Goal: Information Seeking & Learning: Find specific fact

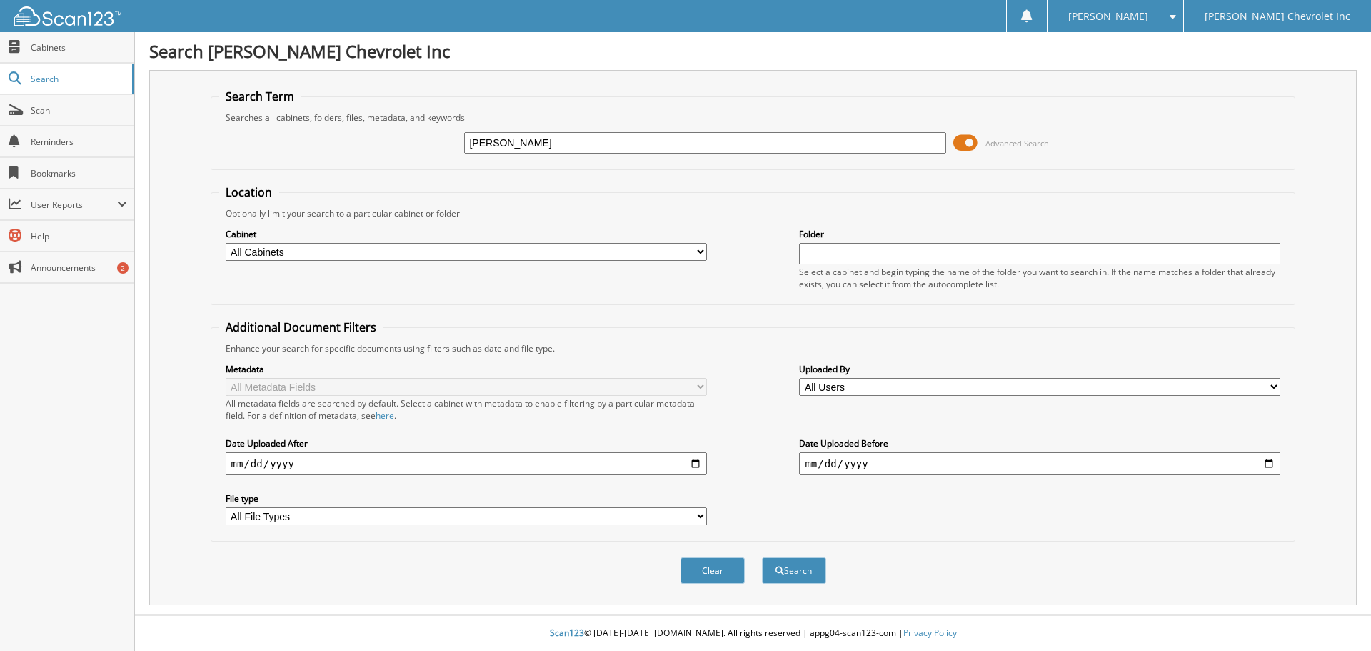
type input "[PERSON_NAME]"
click at [797, 568] on button "Search" at bounding box center [794, 570] width 64 height 26
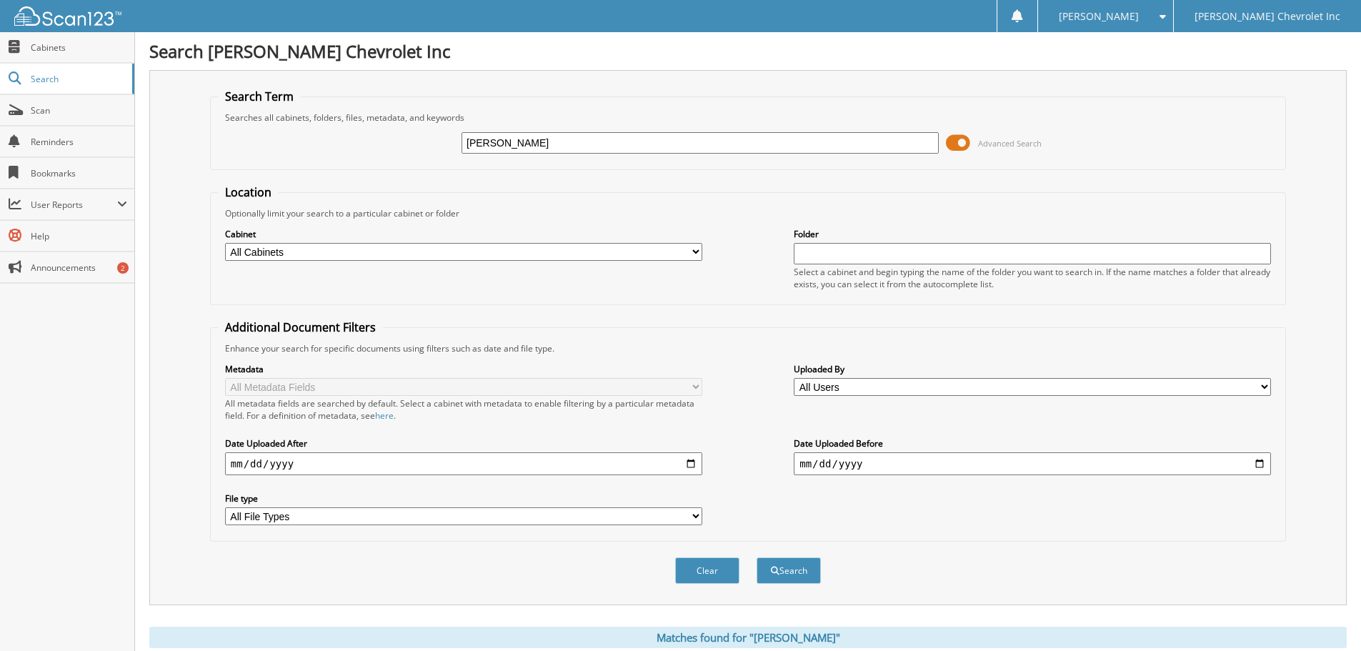
click at [958, 144] on span at bounding box center [958, 142] width 24 height 21
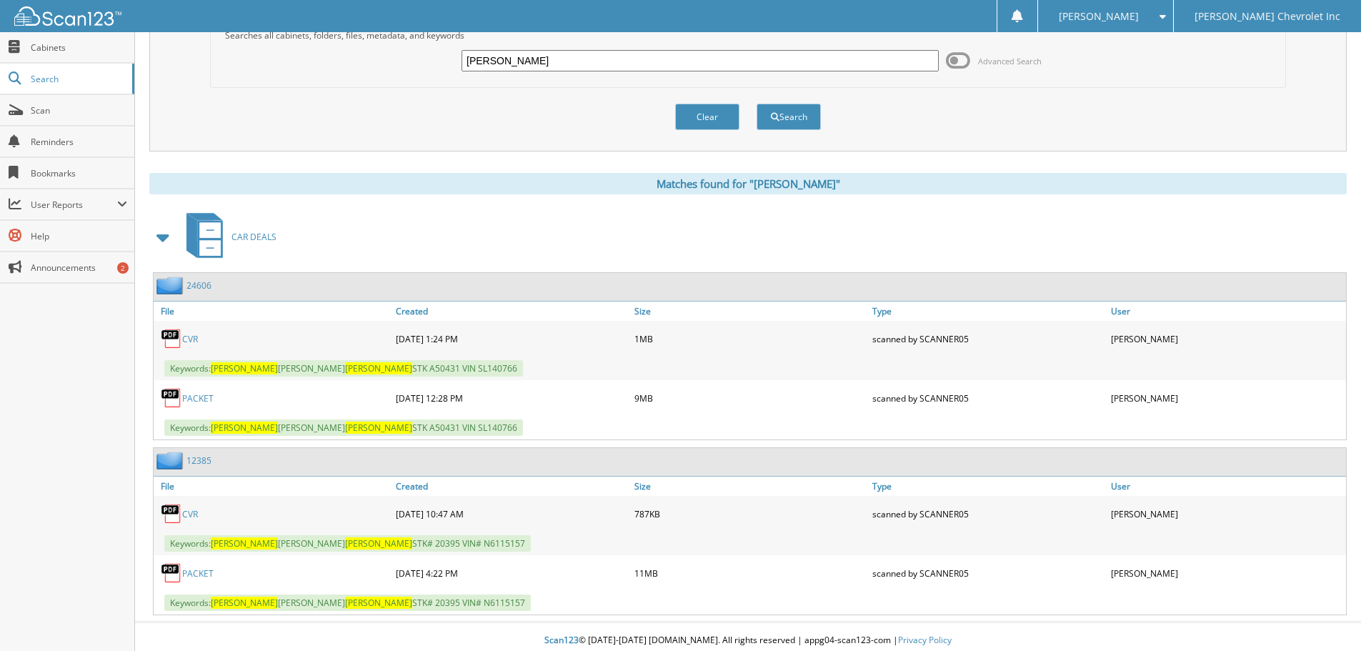
scroll to position [89, 0]
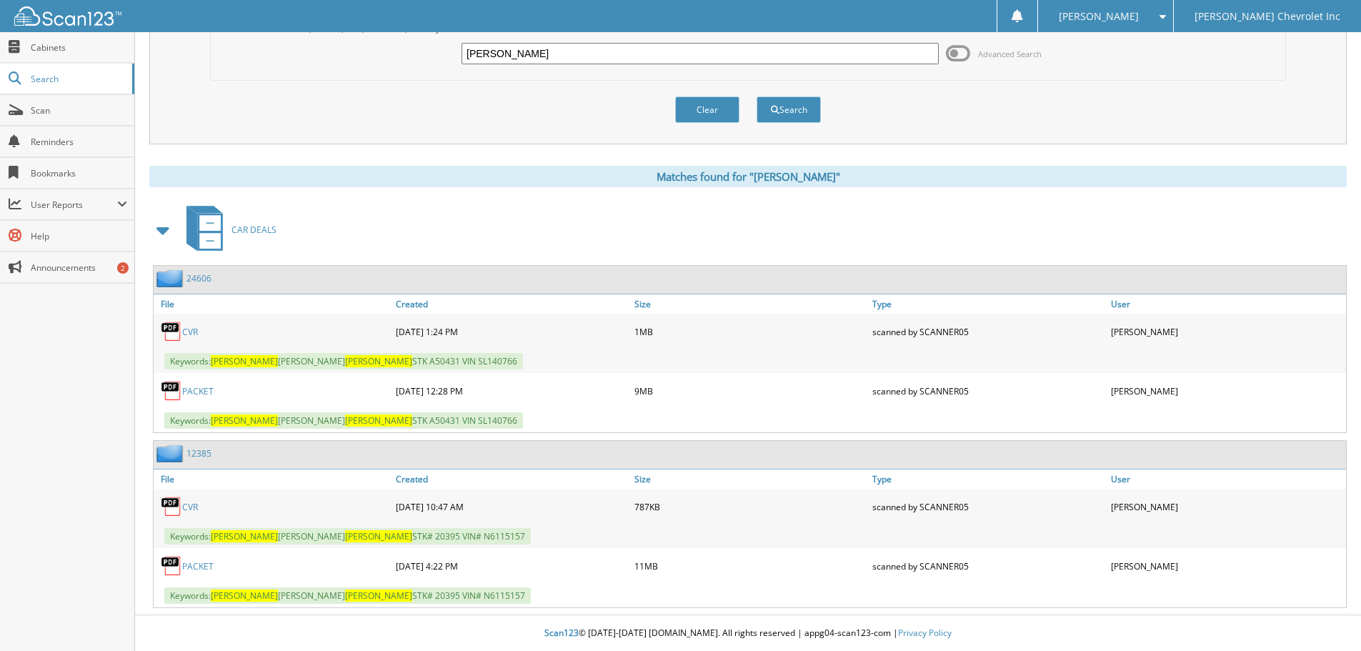
click at [196, 386] on link "PACKET" at bounding box center [197, 391] width 31 height 12
drag, startPoint x: 551, startPoint y: 54, endPoint x: 284, endPoint y: 26, distance: 268.6
click at [284, 26] on body "Damon U. Settings Logout Joe Lunghamer Chevrolet Inc Close Cabinets Search Scan…" at bounding box center [680, 281] width 1361 height 740
type input "justin perry"
click at [756, 96] on button "Search" at bounding box center [788, 109] width 64 height 26
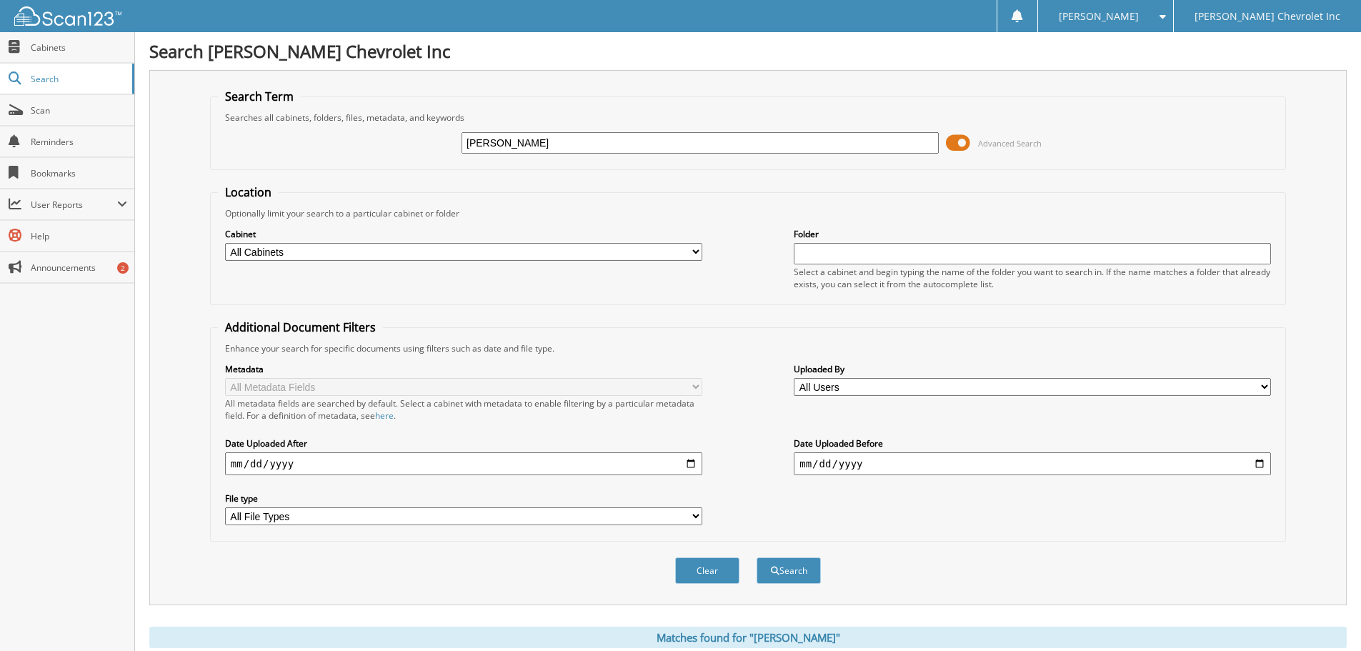
click at [959, 141] on span at bounding box center [958, 142] width 24 height 21
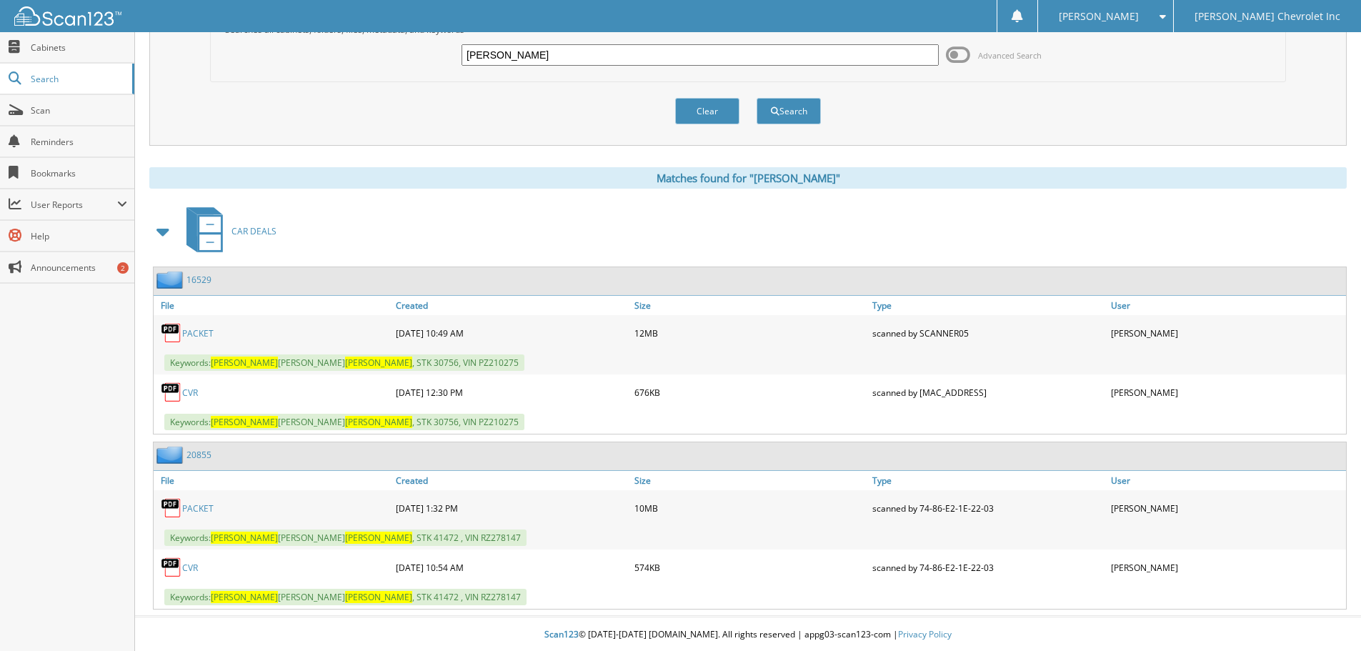
scroll to position [89, 0]
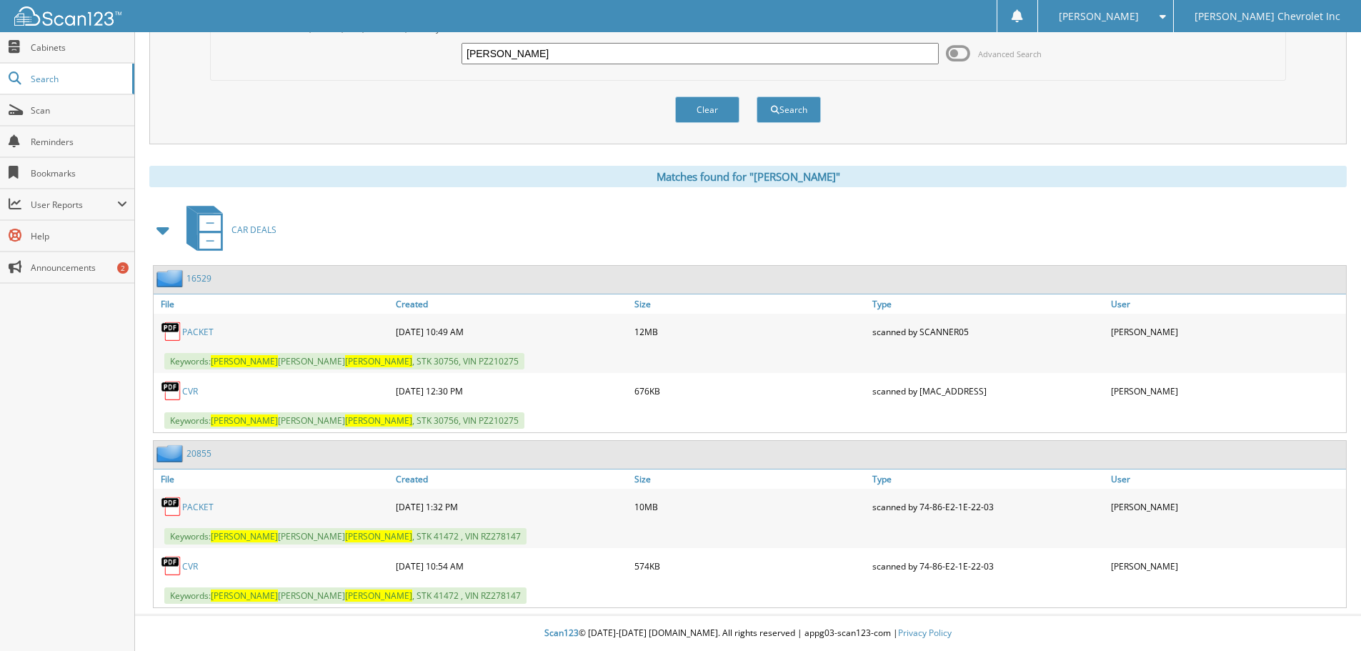
click at [198, 504] on link "PACKET" at bounding box center [197, 507] width 31 height 12
